Goal: Book appointment/travel/reservation

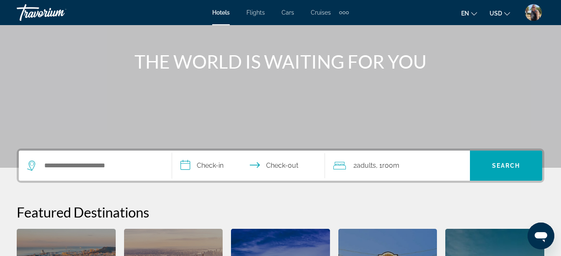
scroll to position [84, 0]
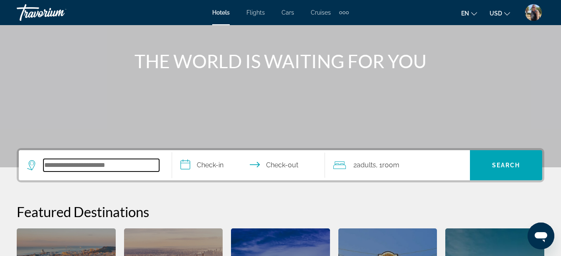
click at [79, 165] on input "Search widget" at bounding box center [101, 165] width 116 height 13
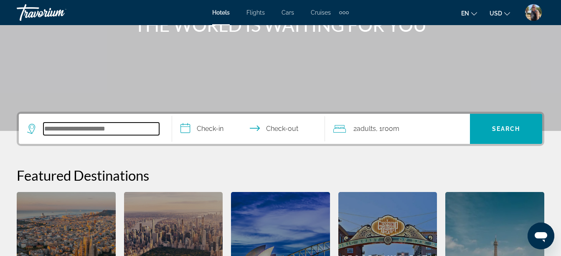
scroll to position [121, 0]
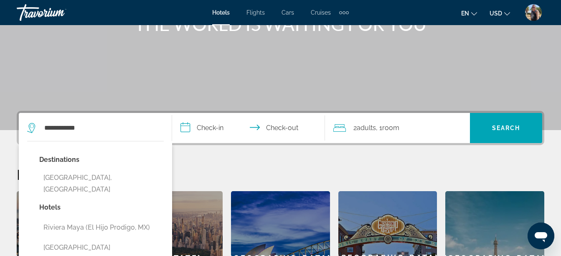
click at [98, 176] on button "Riviera Maya, Mexico" at bounding box center [101, 184] width 124 height 28
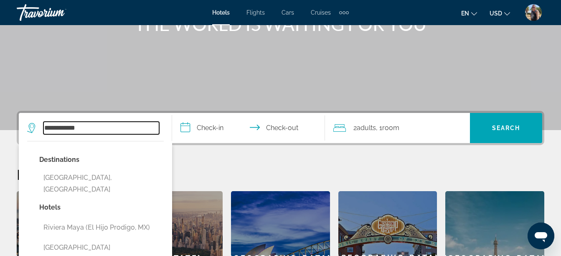
type input "**********"
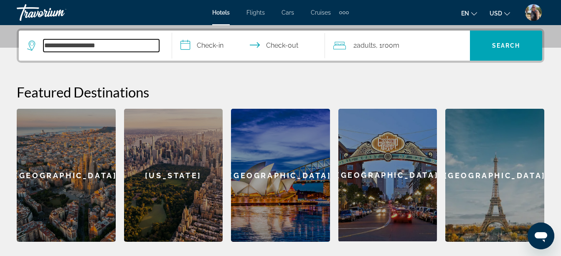
scroll to position [204, 0]
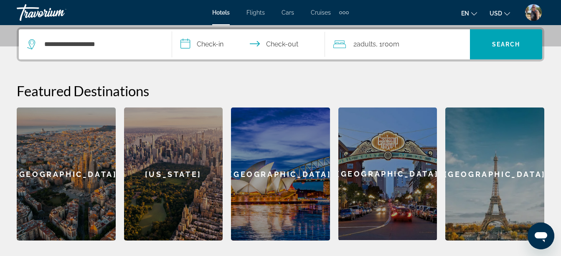
click at [205, 46] on input "**********" at bounding box center [250, 45] width 157 height 33
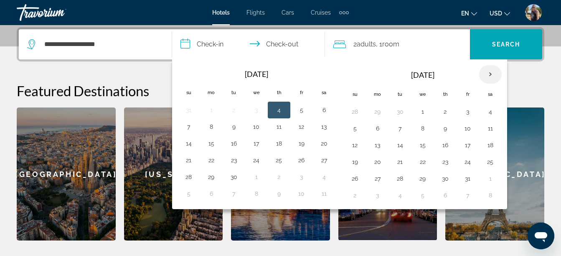
click at [488, 77] on th "Next month" at bounding box center [490, 74] width 23 height 18
click at [465, 147] on button "14" at bounding box center [467, 145] width 13 height 12
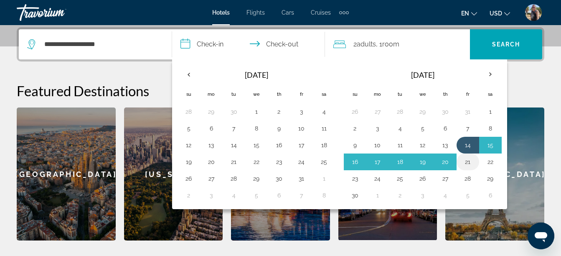
click at [467, 160] on button "21" at bounding box center [467, 162] width 13 height 12
type input "**********"
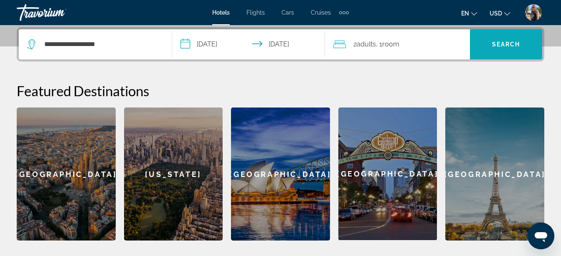
click at [513, 39] on span "Search widget" at bounding box center [506, 44] width 72 height 20
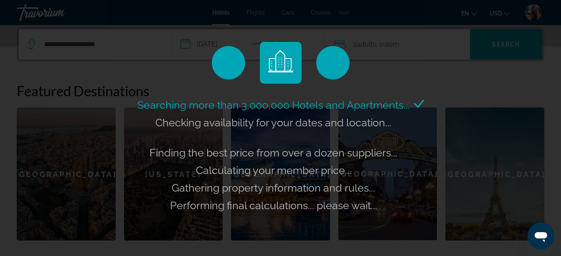
click at [507, 14] on div "Searching more than 3,000,000 Hotels and Apartments... Checking availability fo…" at bounding box center [280, 128] width 561 height 256
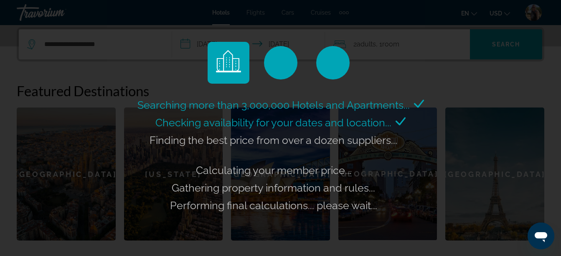
click at [502, 17] on div "Searching more than 3,000,000 Hotels and Apartments... Checking availability fo…" at bounding box center [280, 128] width 561 height 256
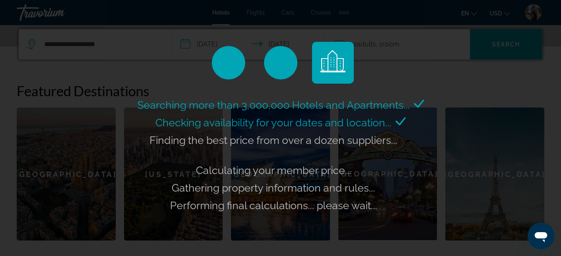
click at [500, 14] on div "Searching more than 3,000,000 Hotels and Apartments... Checking availability fo…" at bounding box center [280, 128] width 561 height 256
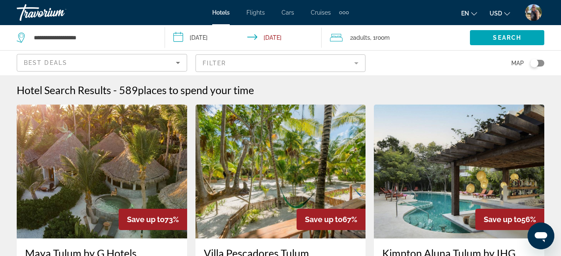
click at [507, 12] on icon "Change currency" at bounding box center [507, 14] width 6 height 6
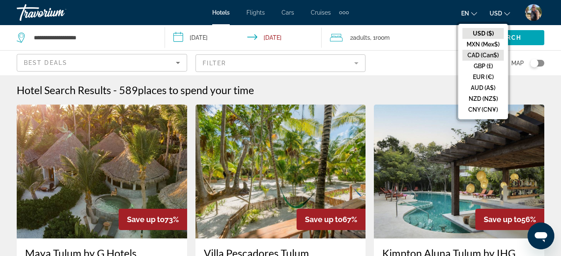
click at [483, 54] on button "CAD (Can$)" at bounding box center [482, 55] width 41 height 11
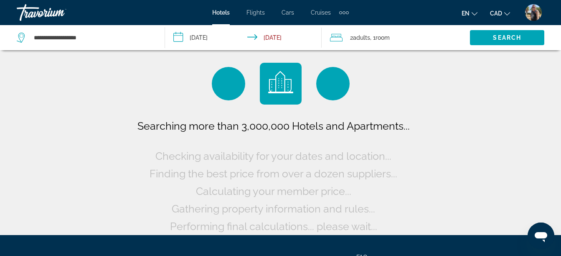
click at [533, 11] on img "User Menu" at bounding box center [533, 12] width 17 height 17
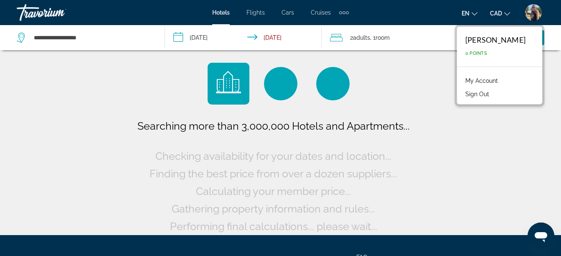
click at [501, 80] on link "My Account" at bounding box center [481, 80] width 41 height 11
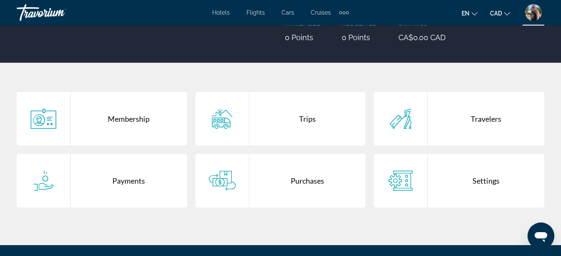
scroll to position [125, 0]
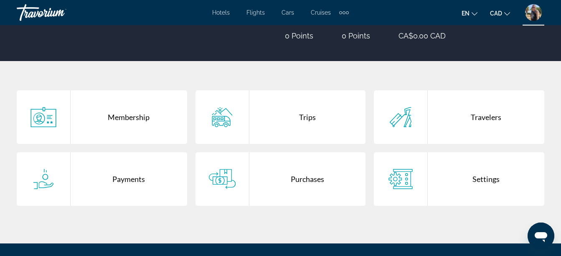
click at [482, 179] on div "Settings" at bounding box center [486, 178] width 117 height 53
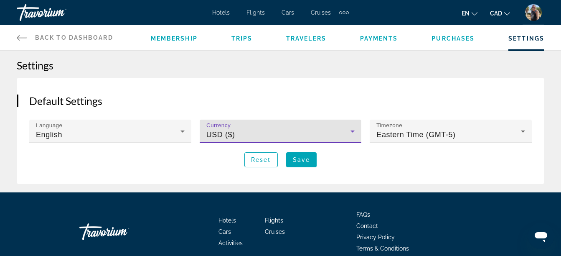
click at [249, 131] on div "USD ($)" at bounding box center [278, 134] width 145 height 10
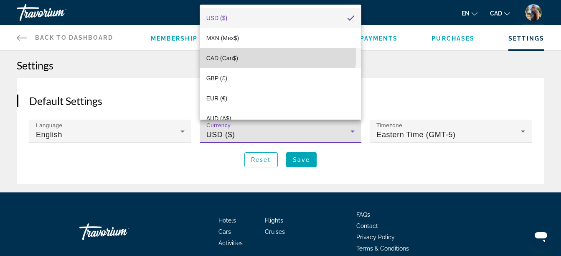
click at [240, 53] on mat-option "CAD (Can$)" at bounding box center [281, 58] width 162 height 20
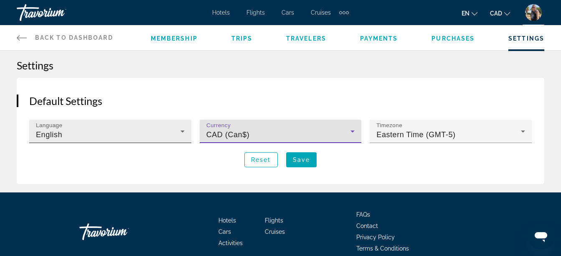
click at [99, 130] on div "English" at bounding box center [108, 134] width 145 height 10
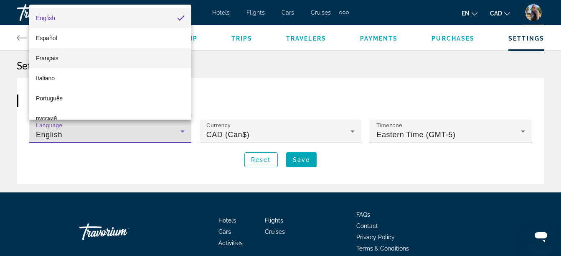
click at [53, 58] on span "Français" at bounding box center [47, 58] width 23 height 7
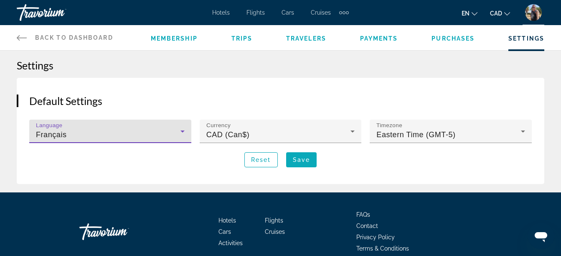
click at [309, 165] on span "Main content" at bounding box center [301, 160] width 30 height 20
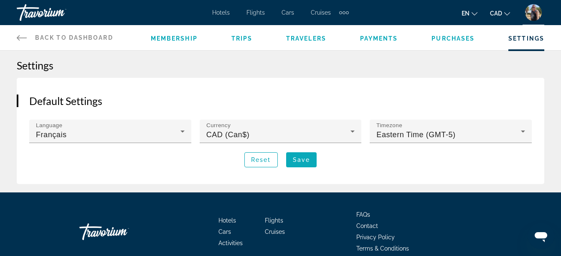
click at [308, 165] on span "Main content" at bounding box center [301, 160] width 30 height 20
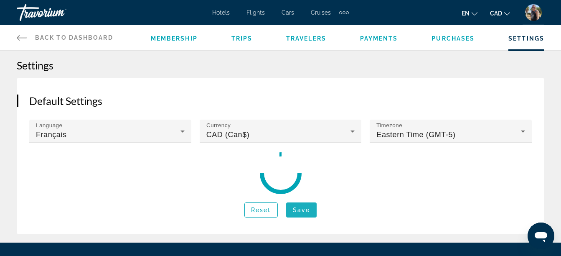
click at [308, 165] on div "Main content" at bounding box center [280, 173] width 503 height 42
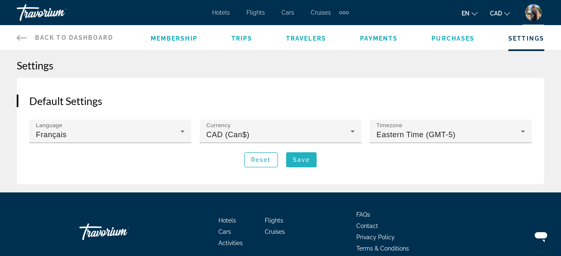
click at [302, 157] on span "Save" at bounding box center [301, 159] width 17 height 7
click at [218, 14] on span "Hotels" at bounding box center [221, 12] width 18 height 7
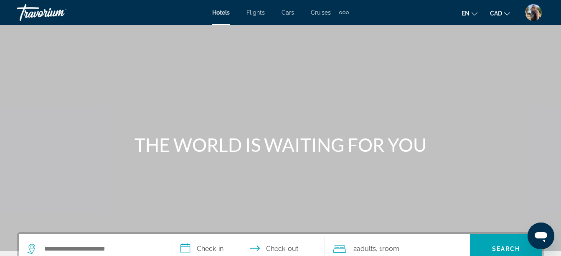
click at [475, 14] on icon "Change language" at bounding box center [475, 14] width 6 height 6
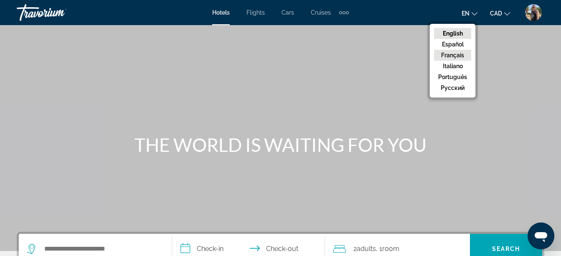
click at [458, 56] on button "Français" at bounding box center [452, 55] width 37 height 11
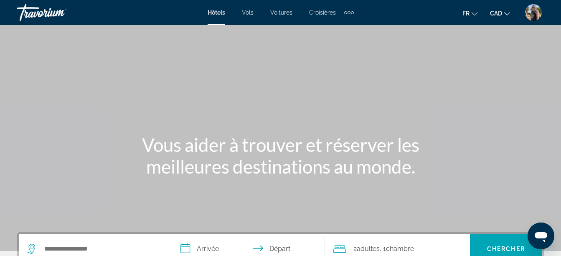
click at [350, 13] on div "Extra navigation items" at bounding box center [349, 12] width 10 height 13
click at [350, 13] on div "Extra navigation items" at bounding box center [349, 12] width 3 height 3
click at [374, 13] on div "fr English Español Français Italiano Português русский CAD USD ($) MXN (Mex$) C…" at bounding box center [453, 13] width 183 height 18
click at [349, 10] on div "Extra navigation items" at bounding box center [349, 12] width 10 height 13
click at [350, 11] on div "Extra navigation items" at bounding box center [349, 12] width 10 height 13
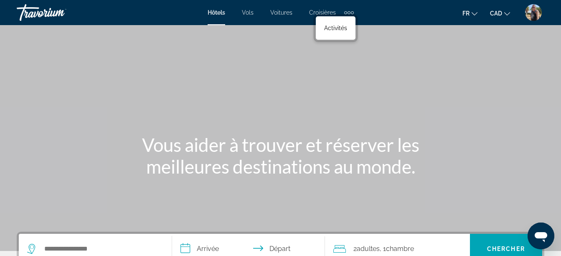
click at [216, 11] on span "Hôtels" at bounding box center [217, 12] width 18 height 7
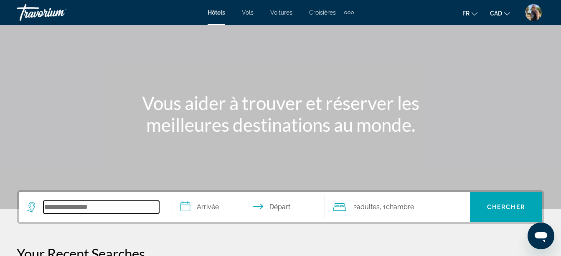
click at [104, 206] on input "Search widget" at bounding box center [101, 207] width 116 height 13
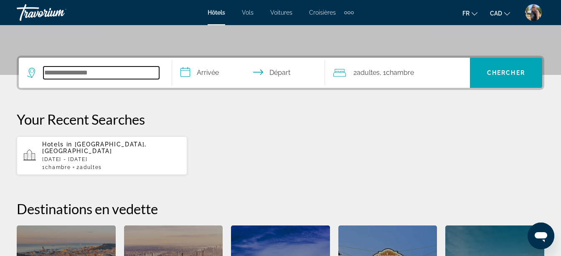
scroll to position [204, 0]
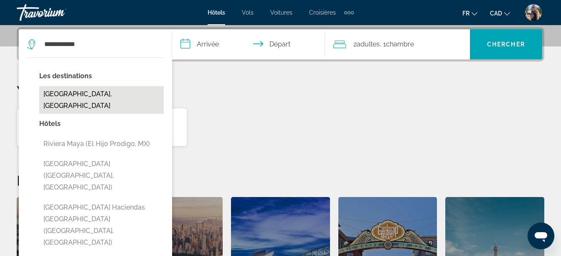
click at [90, 89] on button "Riviera Maya, Mexico" at bounding box center [101, 100] width 124 height 28
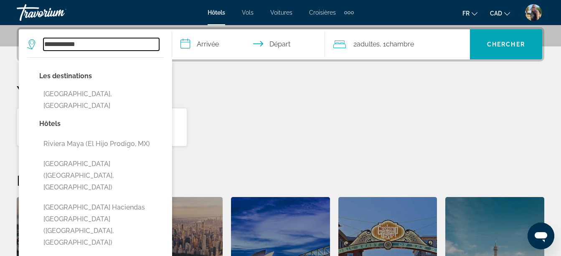
type input "**********"
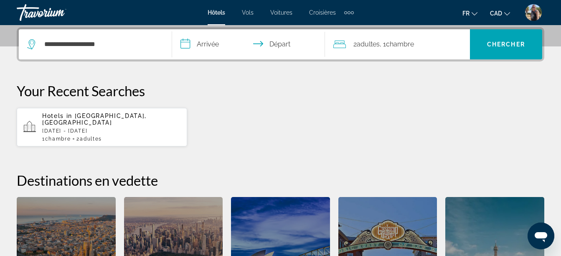
click at [213, 43] on input "**********" at bounding box center [250, 45] width 157 height 33
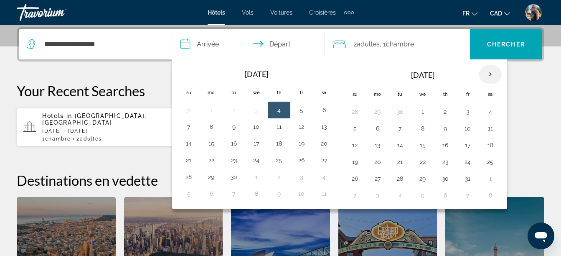
click at [493, 74] on th "Next month" at bounding box center [490, 74] width 23 height 18
click at [490, 147] on button "15" at bounding box center [490, 145] width 13 height 12
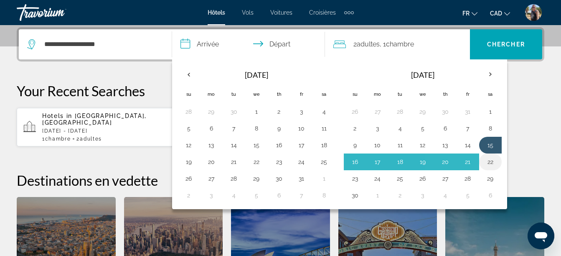
click at [493, 160] on button "22" at bounding box center [490, 162] width 13 height 12
type input "**********"
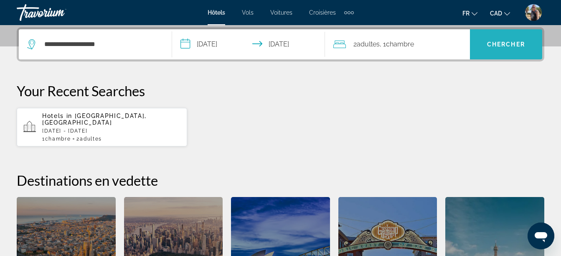
click at [508, 47] on span "Chercher" at bounding box center [506, 44] width 38 height 7
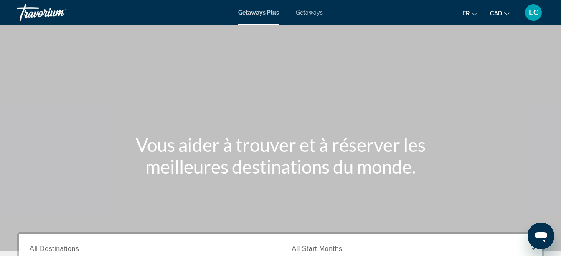
click at [310, 13] on span "Getaways" at bounding box center [309, 12] width 27 height 7
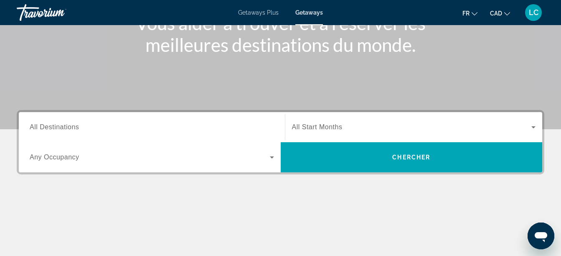
scroll to position [125, 0]
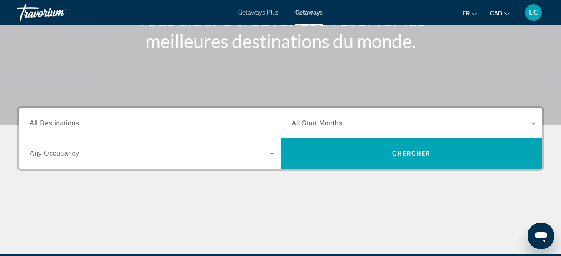
click at [68, 120] on span "All Destinations" at bounding box center [54, 122] width 49 height 7
click at [68, 120] on input "Destination All Destinations" at bounding box center [152, 124] width 244 height 10
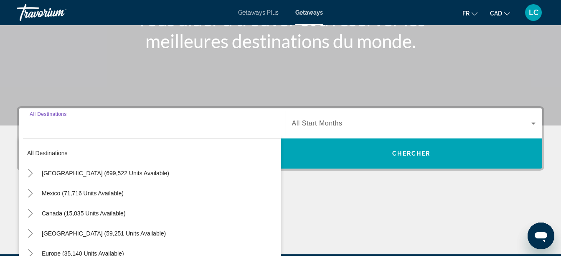
scroll to position [204, 0]
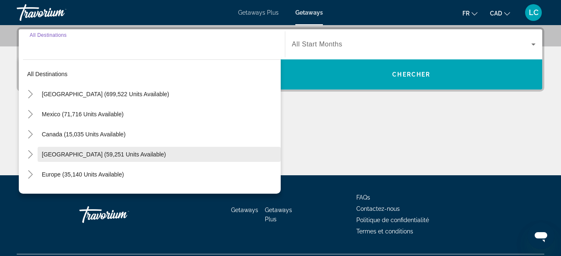
click at [50, 152] on span "[GEOGRAPHIC_DATA] (59,251 units available)" at bounding box center [104, 154] width 124 height 7
type input "**********"
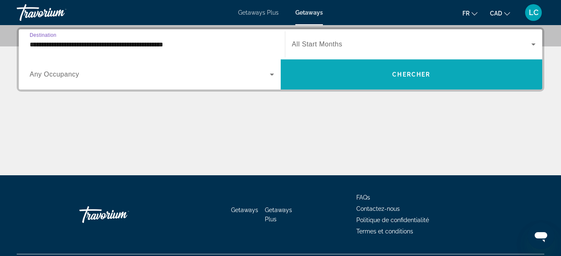
click at [363, 73] on span "Search widget" at bounding box center [412, 74] width 262 height 20
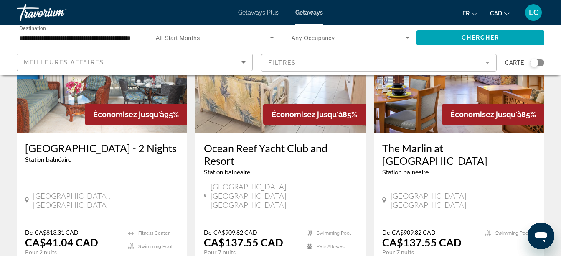
scroll to position [125, 0]
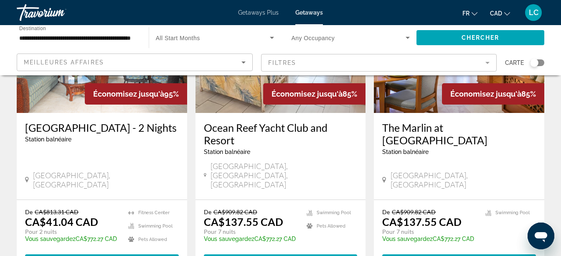
click at [273, 255] on span "View Resort" at bounding box center [257, 261] width 49 height 7
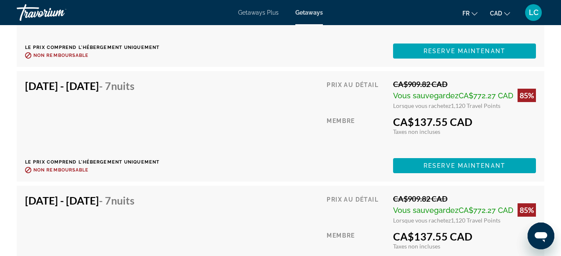
scroll to position [2757, 0]
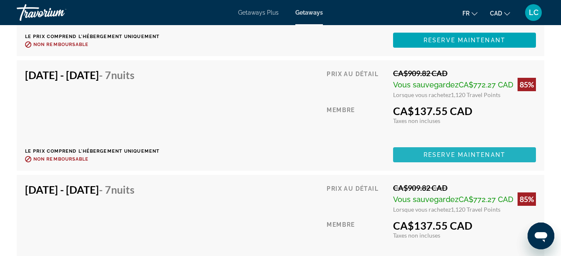
click at [439, 153] on span "Reserve maintenant" at bounding box center [465, 154] width 82 height 7
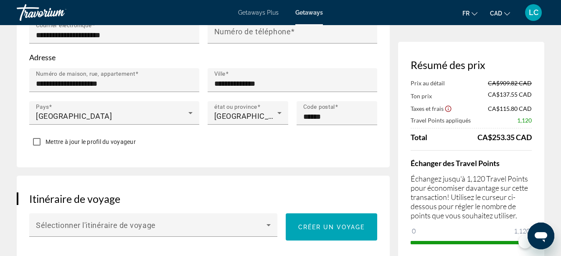
scroll to position [353, 0]
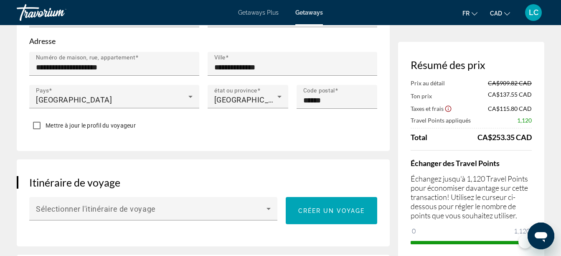
click at [439, 200] on p "Échangez jusqu'à 1,120 Travel Points pour économiser davantage sur cette transa…" at bounding box center [471, 197] width 121 height 46
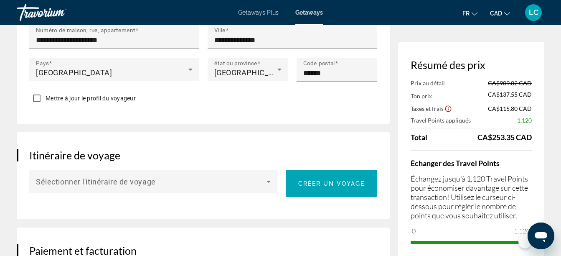
scroll to position [395, 0]
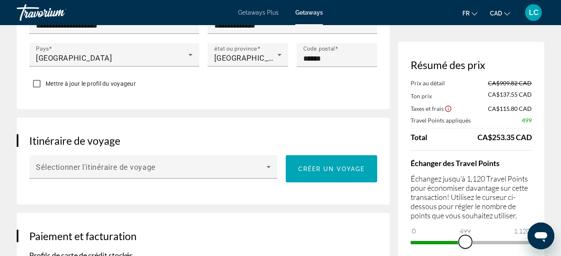
drag, startPoint x: 516, startPoint y: 241, endPoint x: 465, endPoint y: 241, distance: 50.5
click at [465, 241] on span "ngx-slider" at bounding box center [465, 241] width 13 height 13
drag, startPoint x: 1008, startPoint y: 464, endPoint x: 530, endPoint y: 236, distance: 529.3
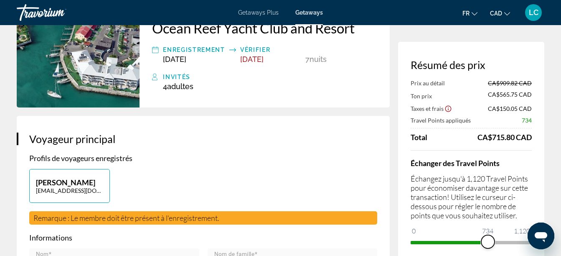
scroll to position [84, 0]
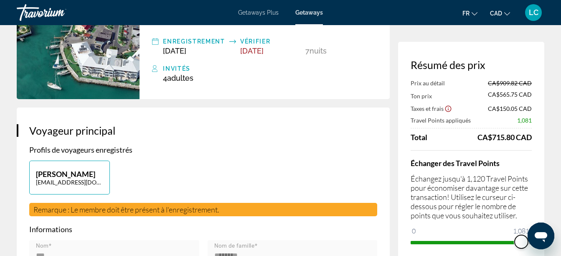
drag, startPoint x: 1014, startPoint y: 461, endPoint x: 553, endPoint y: 239, distance: 511.4
